Goal: Information Seeking & Learning: Learn about a topic

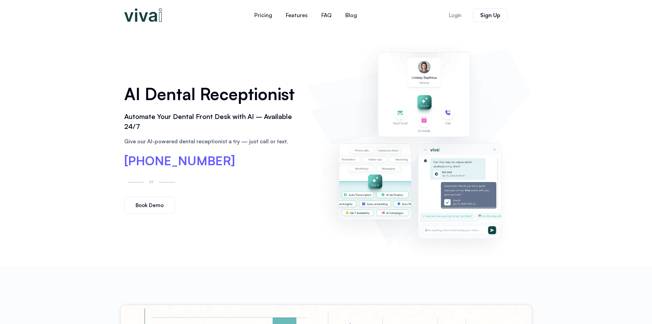
click at [292, 23] on div "Pricing Features FAQ Blog Pricing Features FAQ Blog Features Pricing FAQ Blog L…" at bounding box center [305, 14] width 205 height 23
click at [292, 20] on link "Features" at bounding box center [297, 15] width 36 height 16
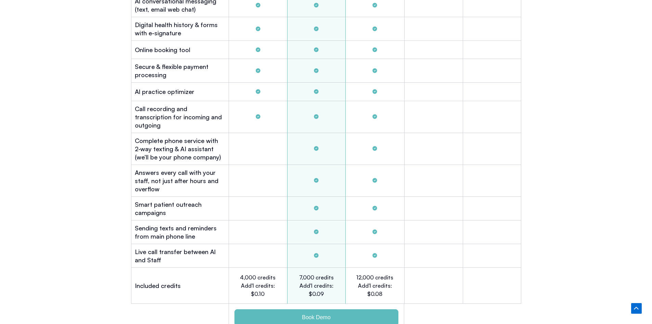
scroll to position [2041, 0]
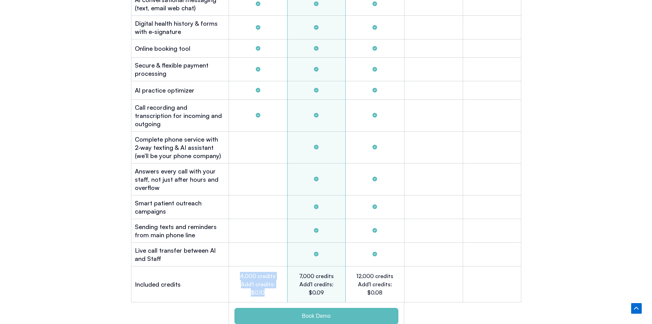
drag, startPoint x: 266, startPoint y: 283, endPoint x: 239, endPoint y: 261, distance: 34.8
click at [239, 272] on h2 "4,000 credits Add'l credits: $0.10" at bounding box center [258, 284] width 38 height 25
click at [265, 275] on h2 "4,000 credits Add'l credits: $0.10" at bounding box center [258, 284] width 38 height 25
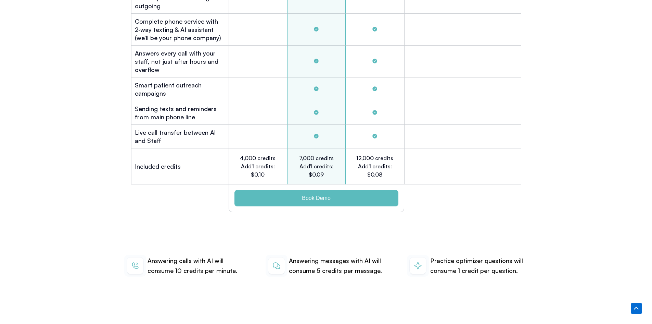
scroll to position [2180, 0]
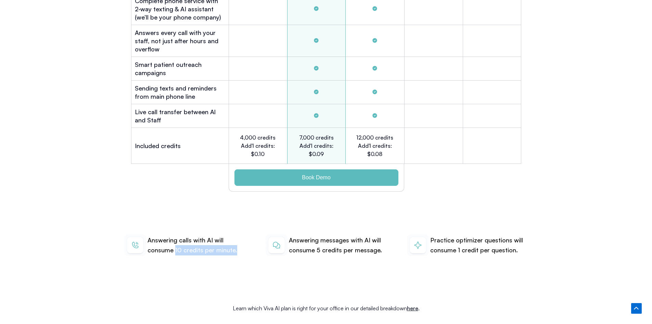
drag, startPoint x: 176, startPoint y: 240, endPoint x: 234, endPoint y: 236, distance: 58.4
click at [234, 236] on p "Answering calls with AI will consume 10 credits per minute." at bounding box center [197, 245] width 98 height 20
click at [177, 239] on p "Answering calls with AI will consume 10 credits per minute." at bounding box center [197, 245] width 98 height 20
drag, startPoint x: 241, startPoint y: 126, endPoint x: 279, endPoint y: 127, distance: 37.7
click at [279, 128] on div "4,000 credits Add'l credits: $0.10" at bounding box center [258, 146] width 59 height 36
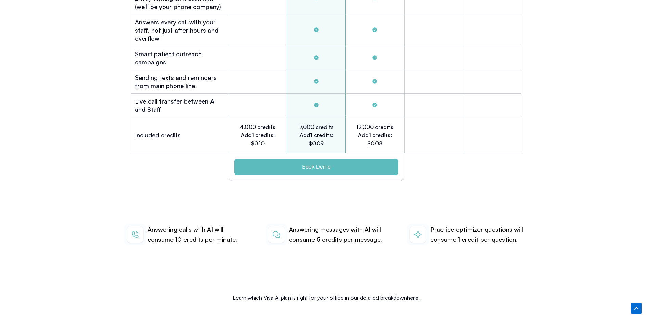
scroll to position [2192, 0]
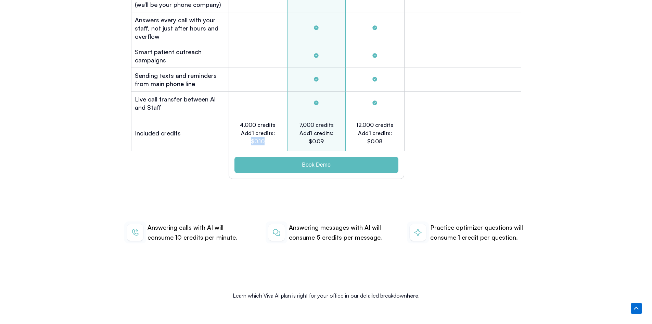
drag, startPoint x: 267, startPoint y: 132, endPoint x: 250, endPoint y: 131, distance: 17.1
click at [250, 131] on h2 "4,000 credits Add'l credits: $0.10" at bounding box center [258, 133] width 38 height 25
click at [256, 132] on h2 "4,000 credits Add'l credits: $0.10" at bounding box center [258, 133] width 38 height 25
click at [263, 131] on h2 "4,000 credits Add'l credits: $0.10" at bounding box center [258, 133] width 38 height 25
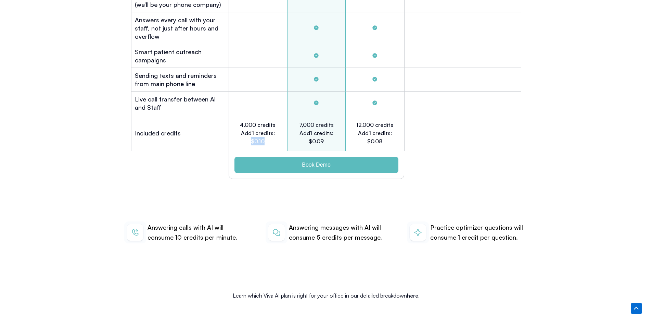
drag, startPoint x: 252, startPoint y: 132, endPoint x: 265, endPoint y: 129, distance: 13.6
click at [265, 129] on h2 "4,000 credits Add'l credits: $0.10" at bounding box center [258, 133] width 38 height 25
drag, startPoint x: 265, startPoint y: 129, endPoint x: 252, endPoint y: 129, distance: 13.0
click at [252, 129] on h2 "4,000 credits Add'l credits: $0.10" at bounding box center [258, 133] width 38 height 25
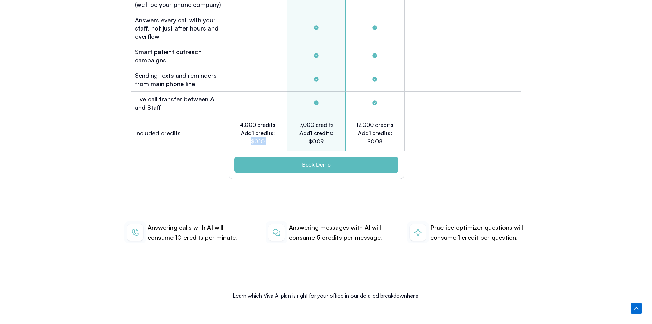
click at [265, 133] on h2 "4,000 credits Add'l credits: $0.10" at bounding box center [258, 133] width 38 height 25
drag, startPoint x: 265, startPoint y: 133, endPoint x: 250, endPoint y: 130, distance: 14.9
click at [250, 130] on h2 "4,000 credits Add'l credits: $0.10" at bounding box center [258, 133] width 38 height 25
click at [267, 129] on h2 "4,000 credits Add'l credits: $0.10" at bounding box center [258, 133] width 38 height 25
drag, startPoint x: 267, startPoint y: 129, endPoint x: 249, endPoint y: 128, distance: 17.8
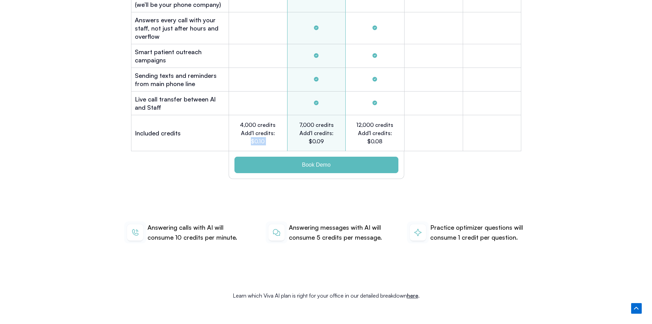
click at [249, 128] on h2 "4,000 credits Add'l credits: $0.10" at bounding box center [258, 133] width 38 height 25
click at [266, 130] on h2 "4,000 credits Add'l credits: $0.10" at bounding box center [258, 133] width 38 height 25
drag, startPoint x: 266, startPoint y: 130, endPoint x: 253, endPoint y: 128, distance: 12.4
click at [253, 128] on h2 "4,000 credits Add'l credits: $0.10" at bounding box center [258, 133] width 38 height 25
click at [274, 131] on h2 "4,000 credits Add'l credits: $0.10" at bounding box center [258, 133] width 38 height 25
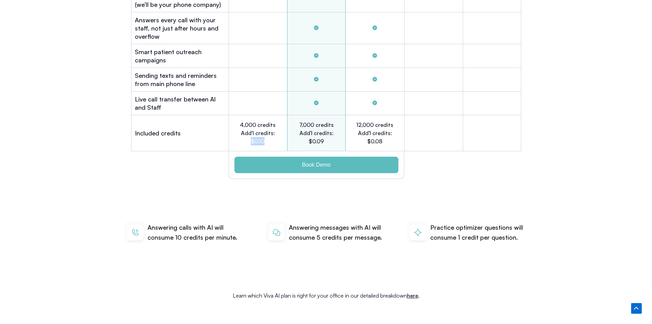
drag, startPoint x: 271, startPoint y: 132, endPoint x: 248, endPoint y: 130, distance: 22.3
click at [248, 130] on h2 "4,000 credits Add'l credits: $0.10" at bounding box center [258, 133] width 38 height 25
click at [219, 151] on div "Tabs. Open items with Enter or Space, close with Escape and navigate using the …" at bounding box center [180, 165] width 98 height 28
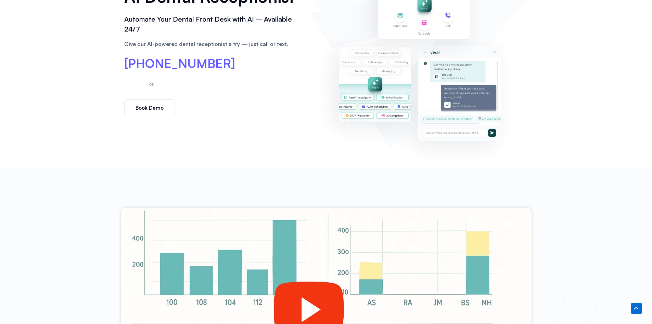
scroll to position [0, 0]
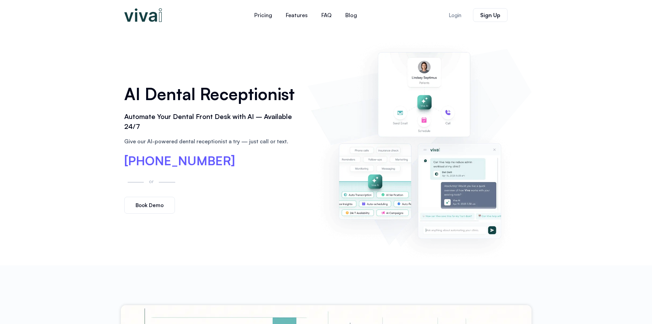
click at [502, 53] on img at bounding box center [419, 147] width 217 height 221
